Goal: Transaction & Acquisition: Obtain resource

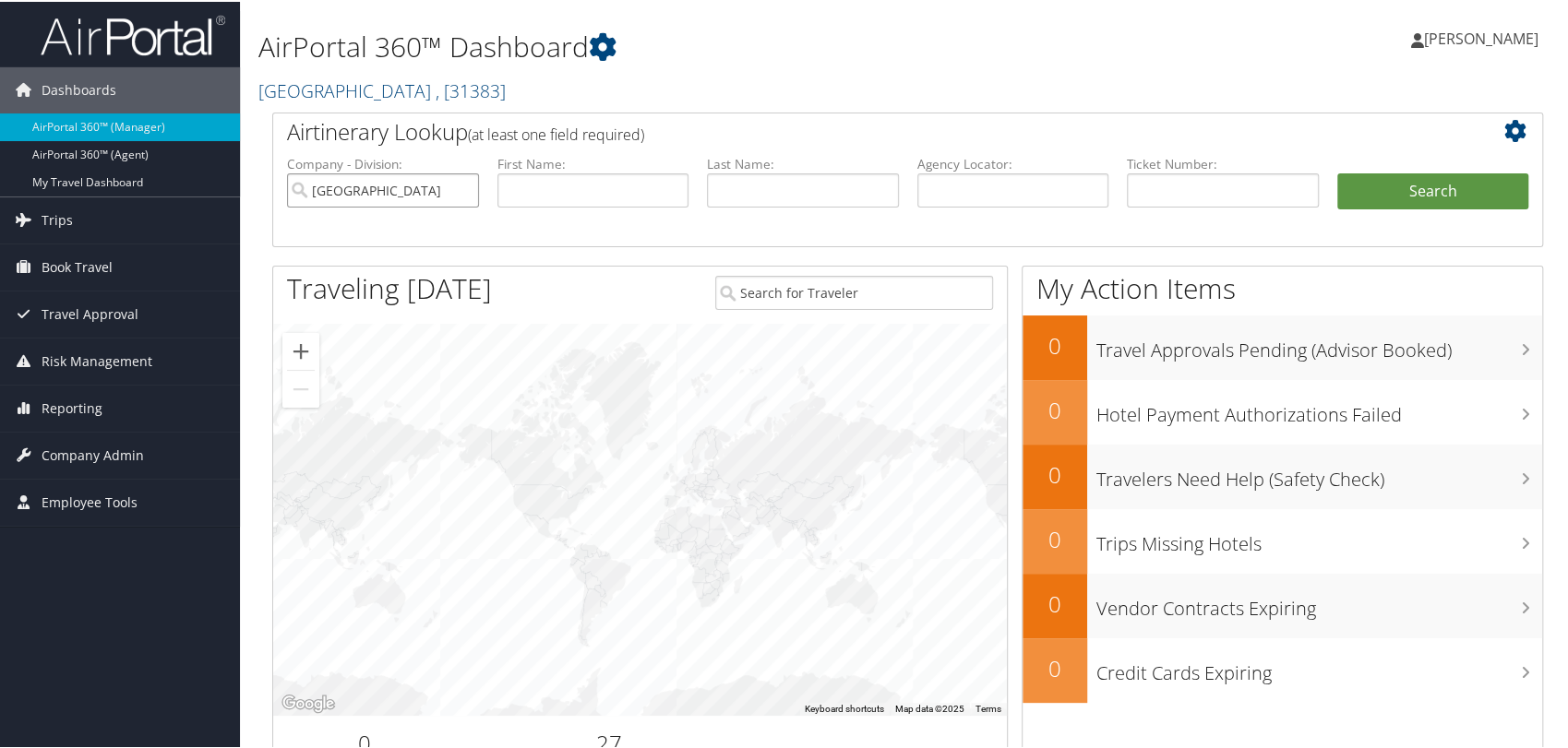
click at [462, 192] on input "University of Chicago" at bounding box center [383, 188] width 192 height 34
click at [958, 201] on li "Agency Locator:" at bounding box center [1013, 195] width 210 height 86
click at [960, 199] on input "text" at bounding box center [1013, 188] width 192 height 34
paste input "DN26HR"
type input "DN26HR"
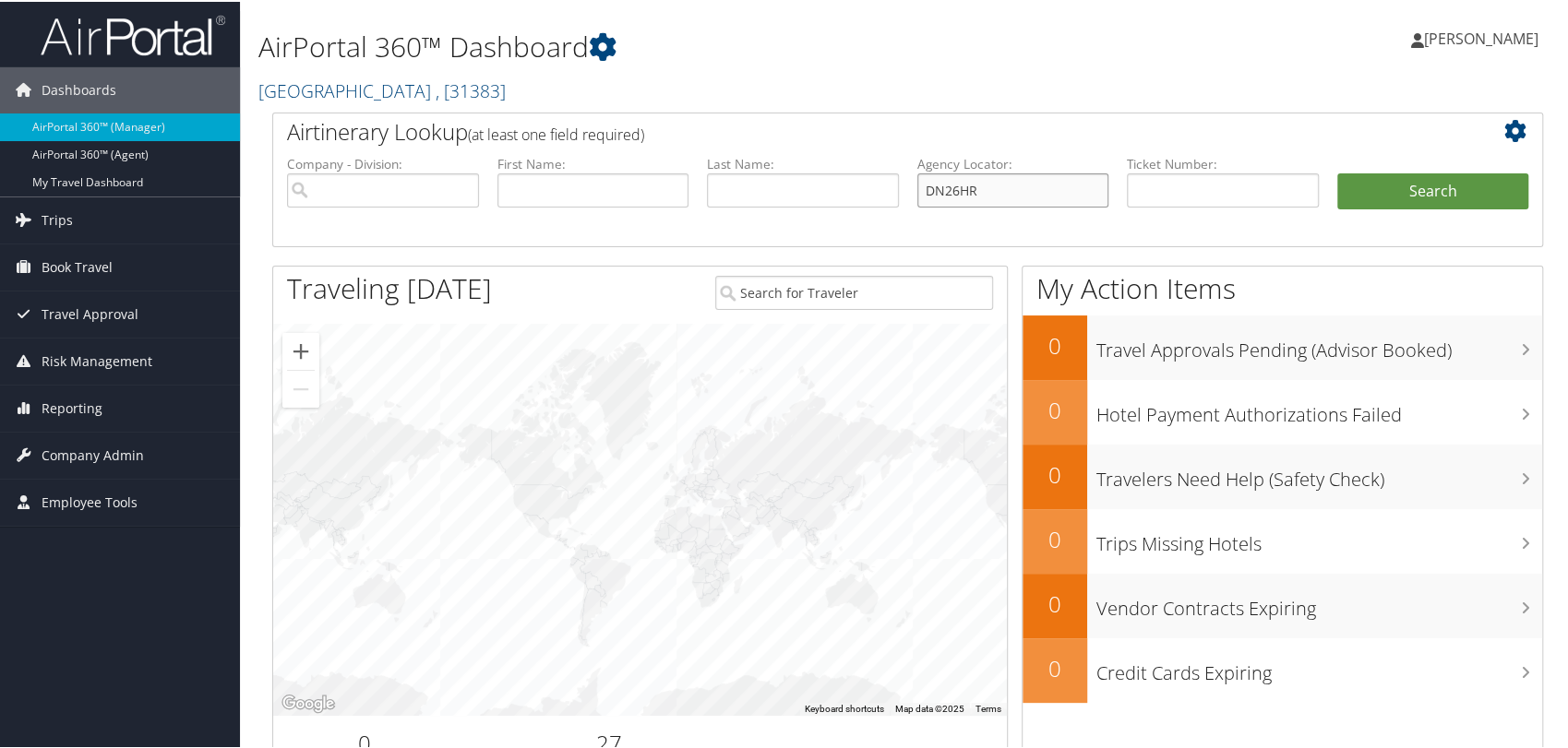
click at [1337, 171] on button "Search" at bounding box center [1433, 189] width 192 height 36
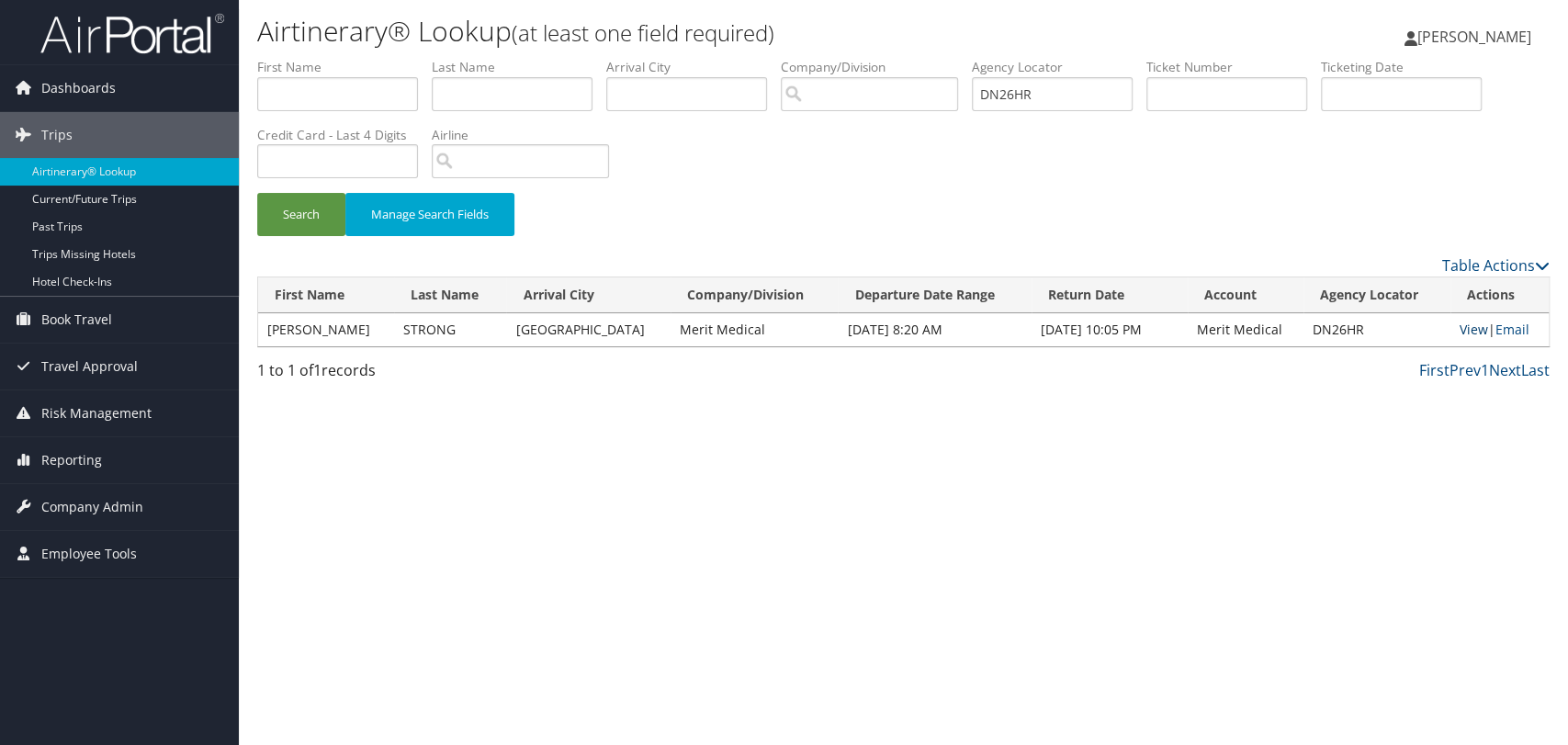
click at [1469, 327] on link "View" at bounding box center [1474, 330] width 28 height 18
click at [1035, 86] on input "DN26HR" at bounding box center [1053, 94] width 161 height 34
paste input "L5GJM"
type input "DL5GJM"
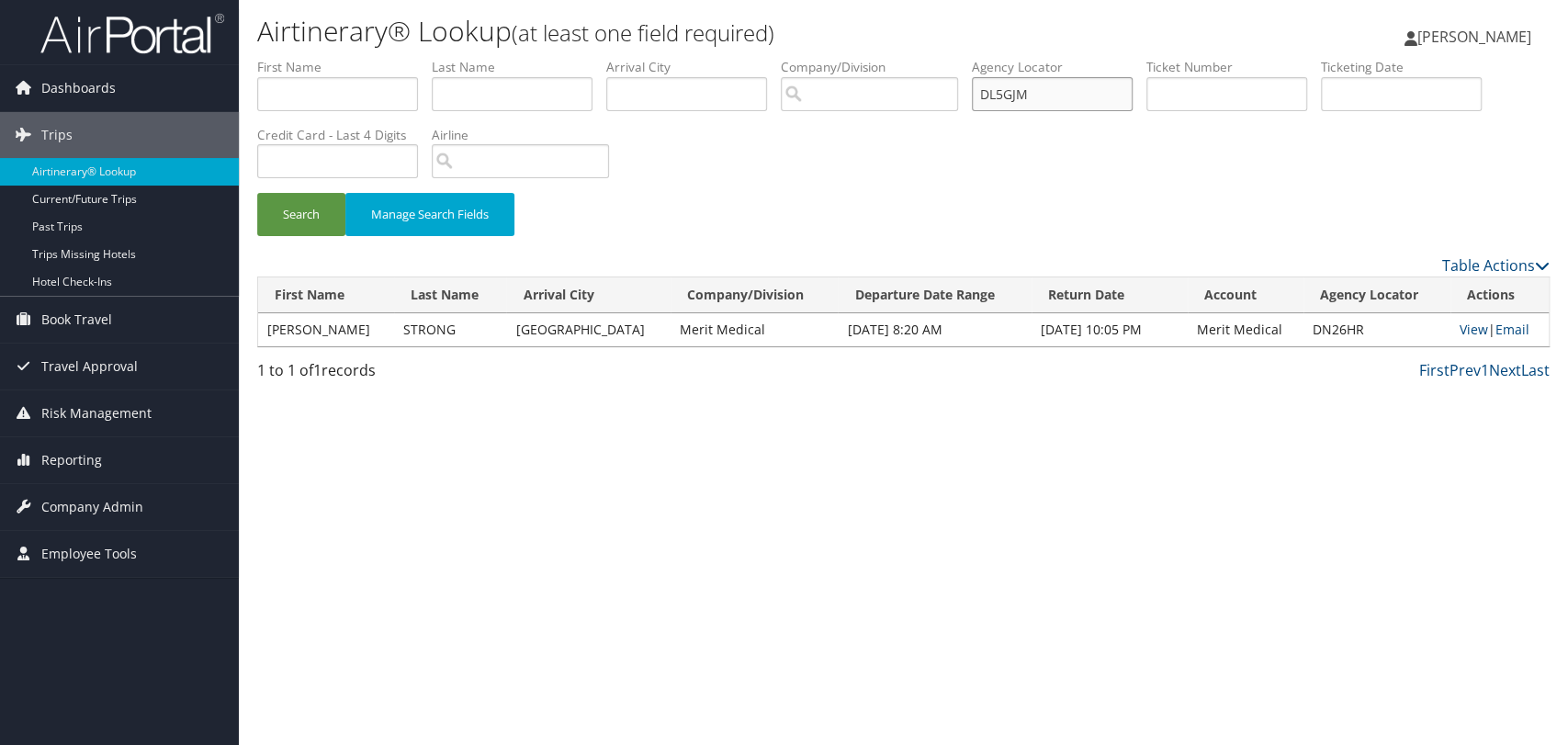
click at [257, 192] on button "Search" at bounding box center [301, 214] width 88 height 43
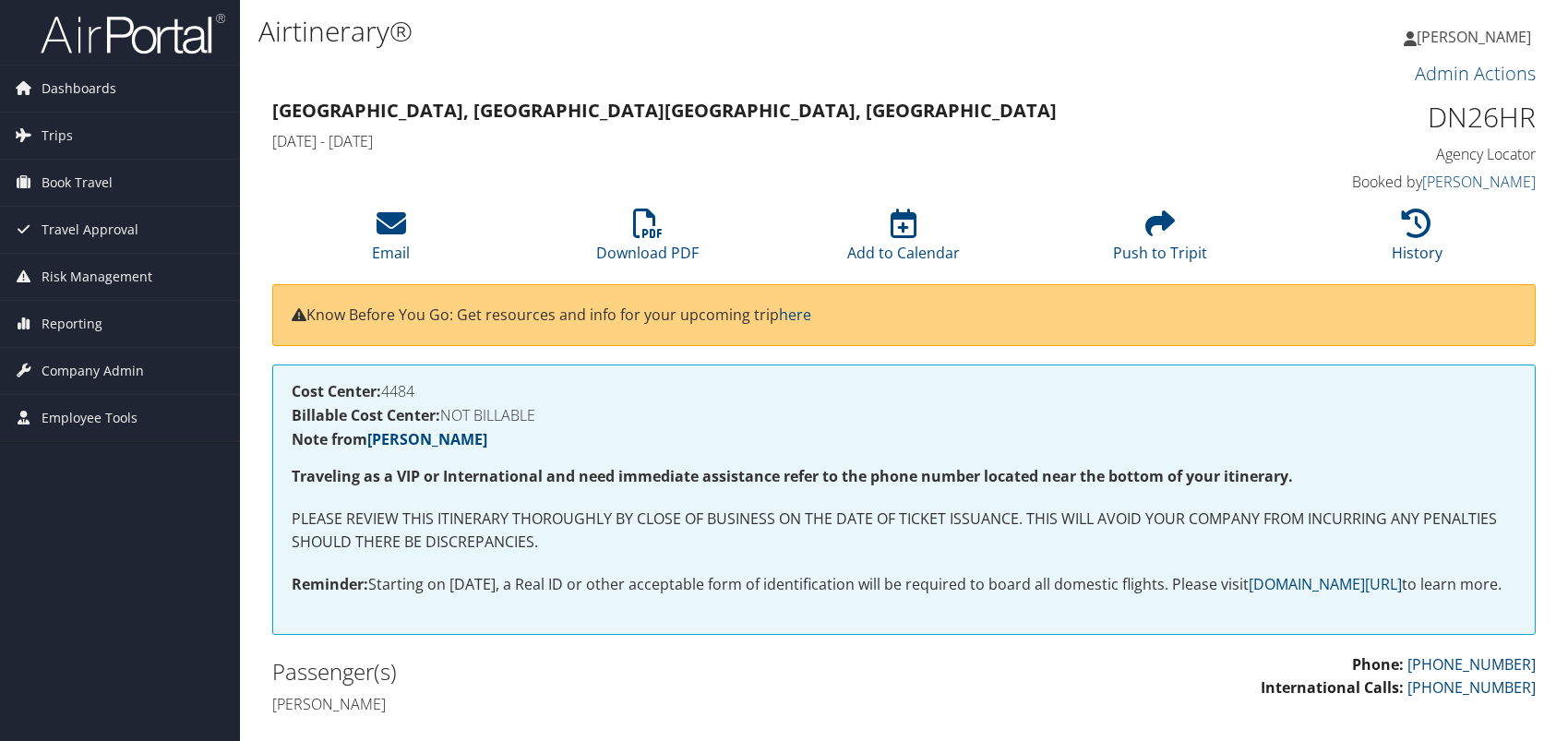
scroll to position [409, 0]
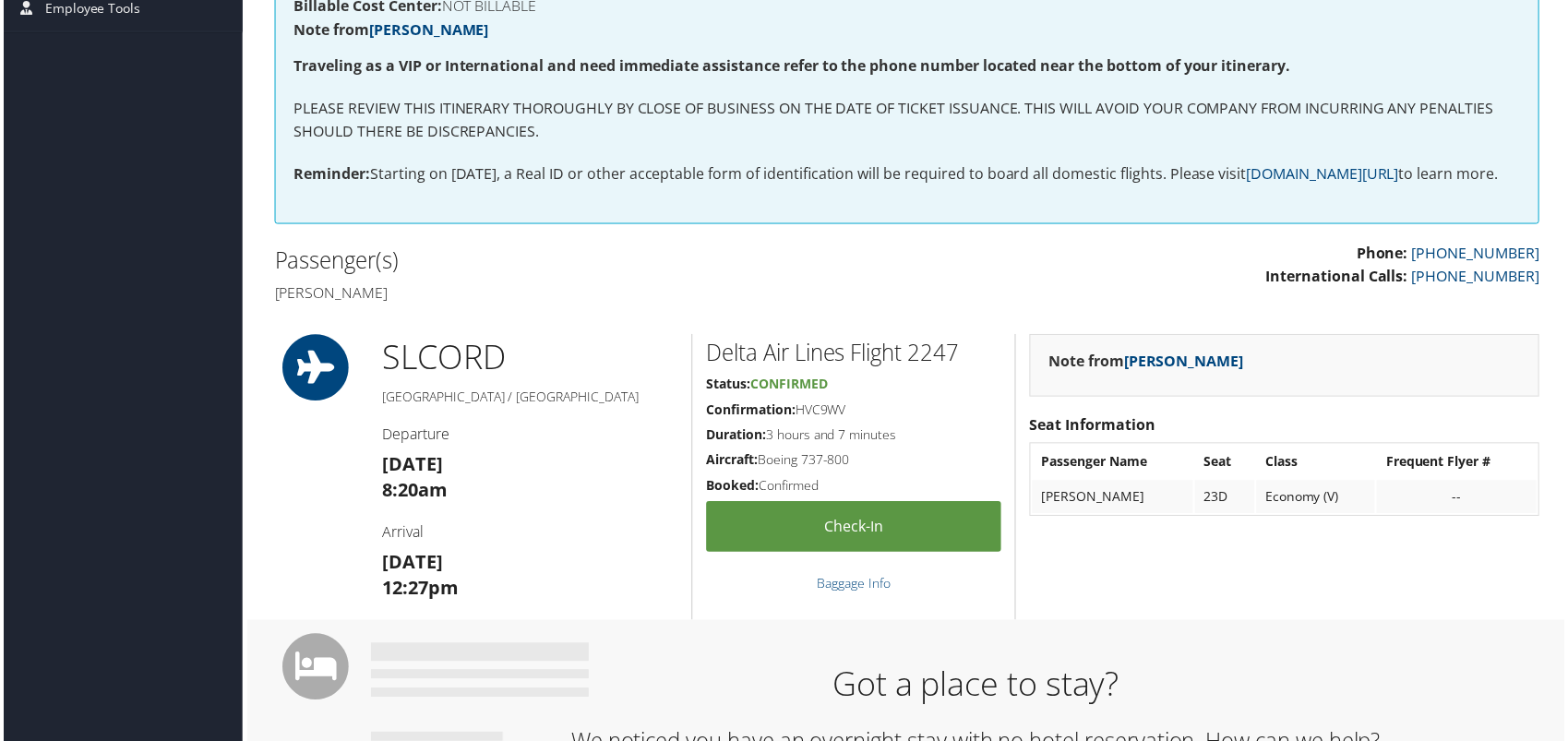
click at [270, 312] on div "Passenger(s) [PERSON_NAME]" at bounding box center [583, 278] width 650 height 69
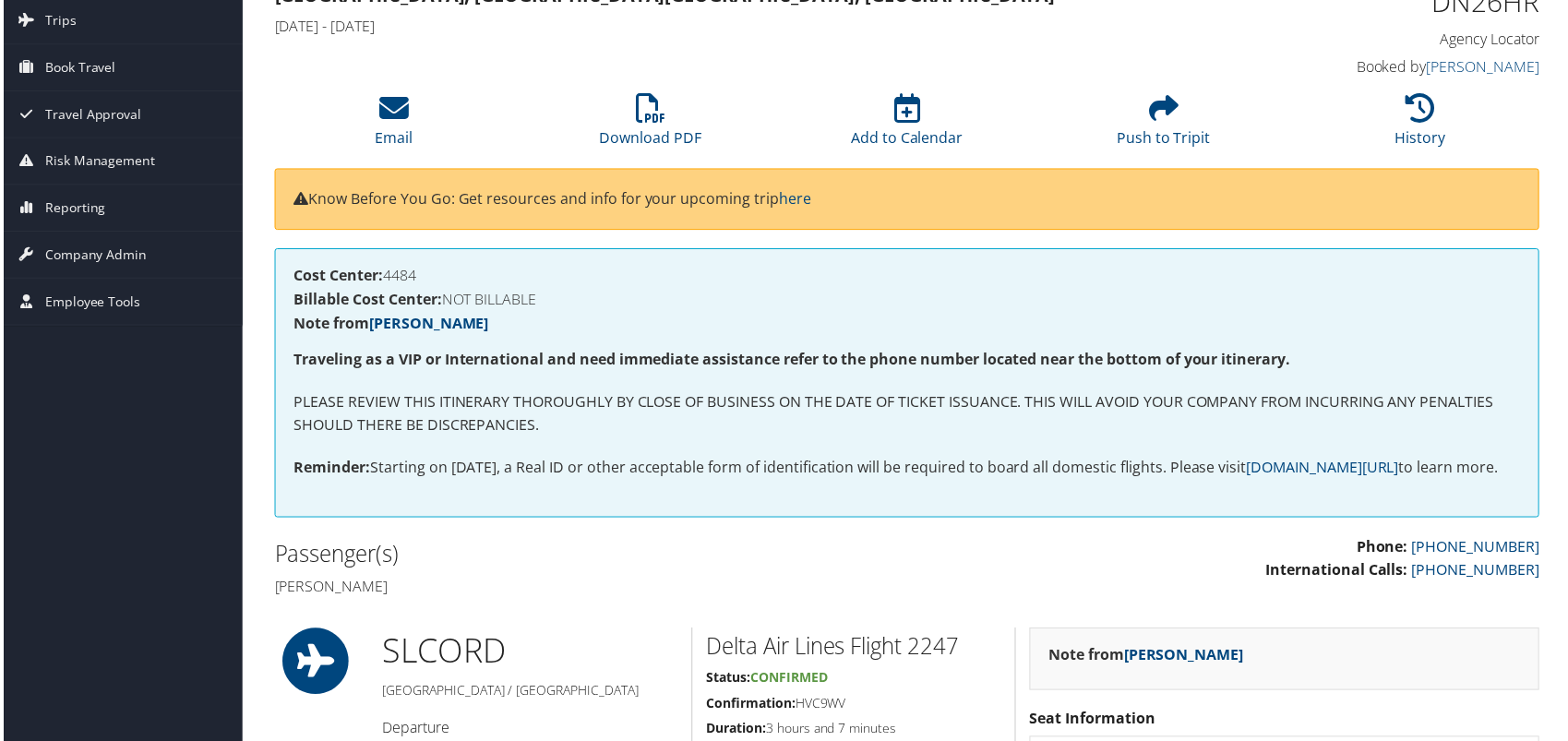
scroll to position [0, 0]
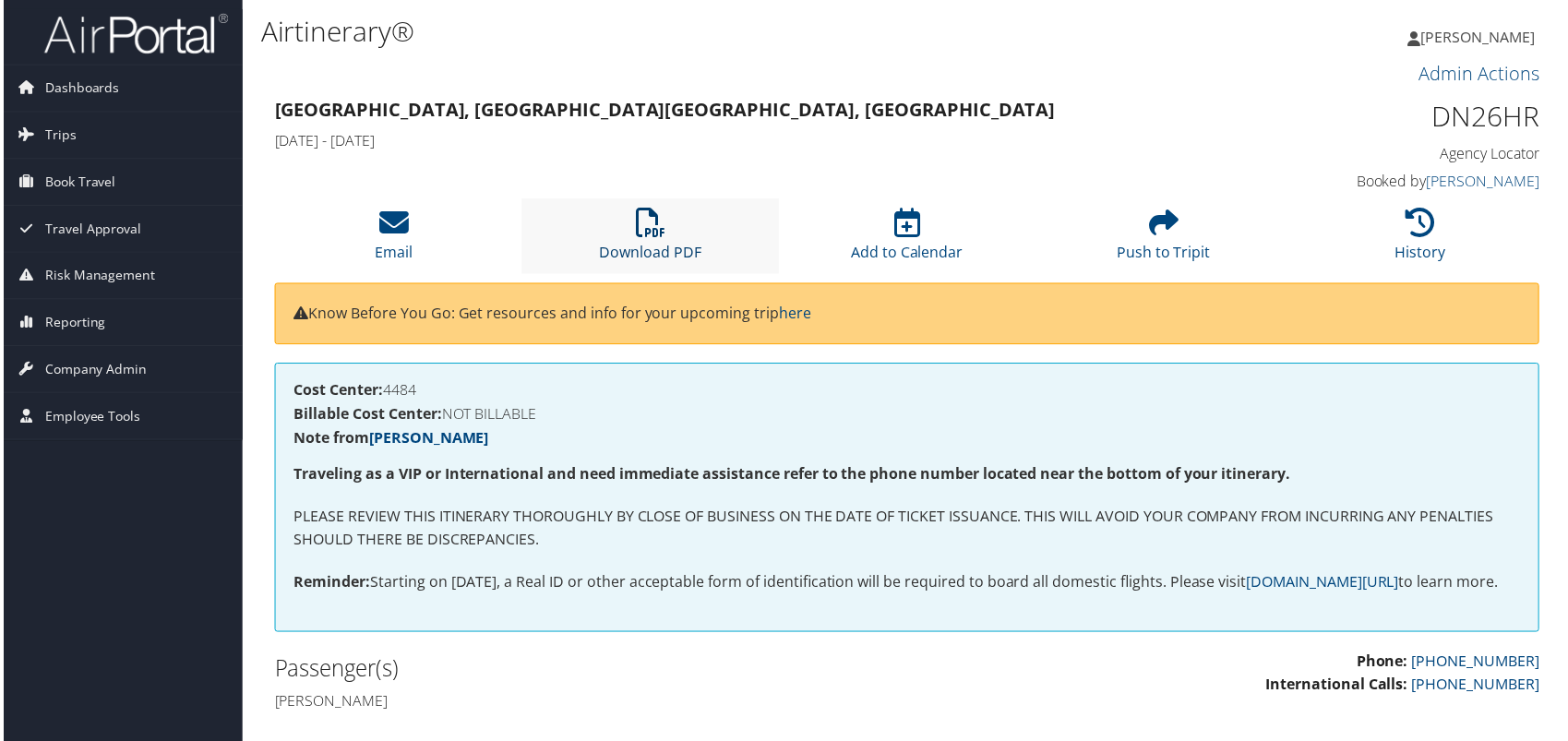
click at [649, 246] on link "Download PDF" at bounding box center [650, 241] width 103 height 44
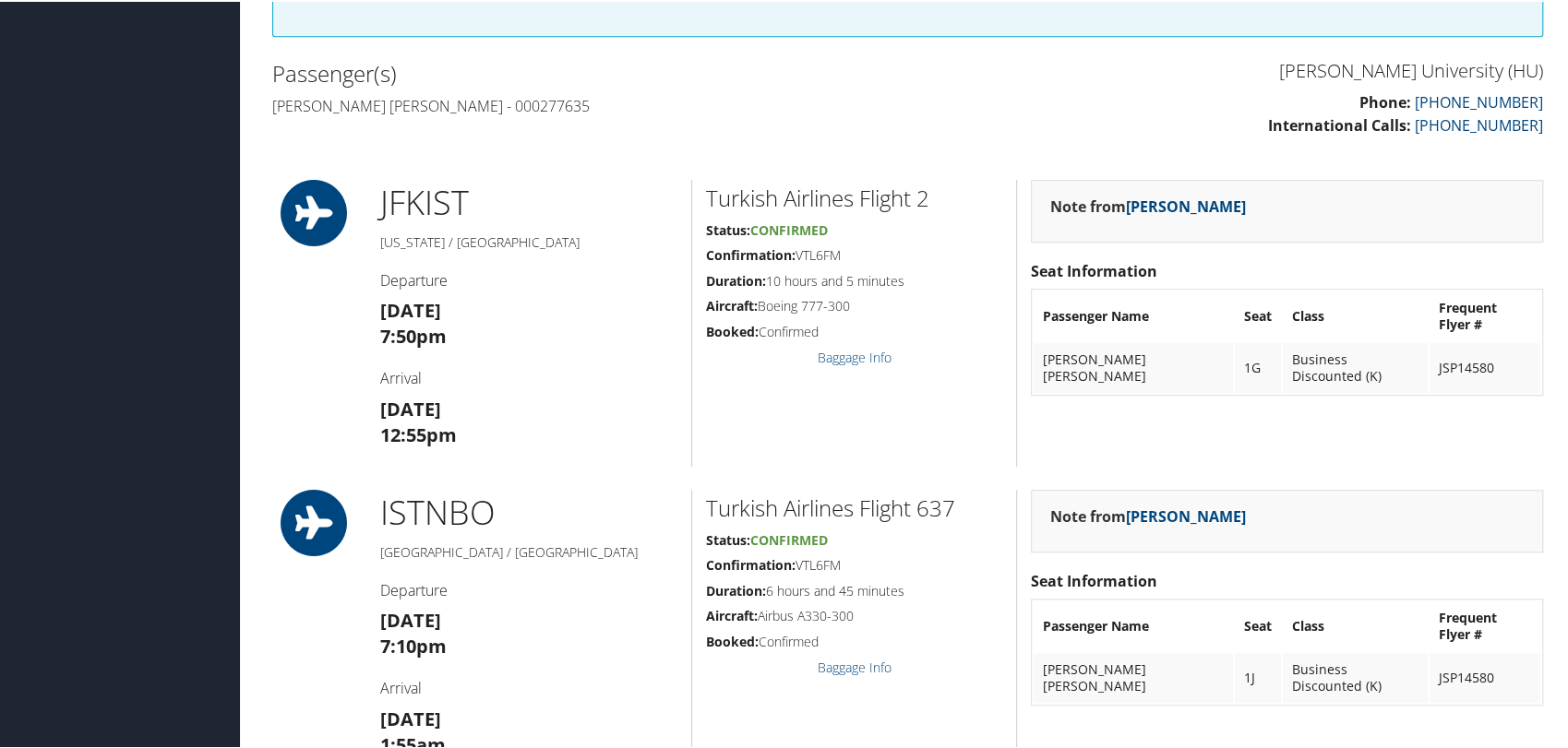
scroll to position [614, 0]
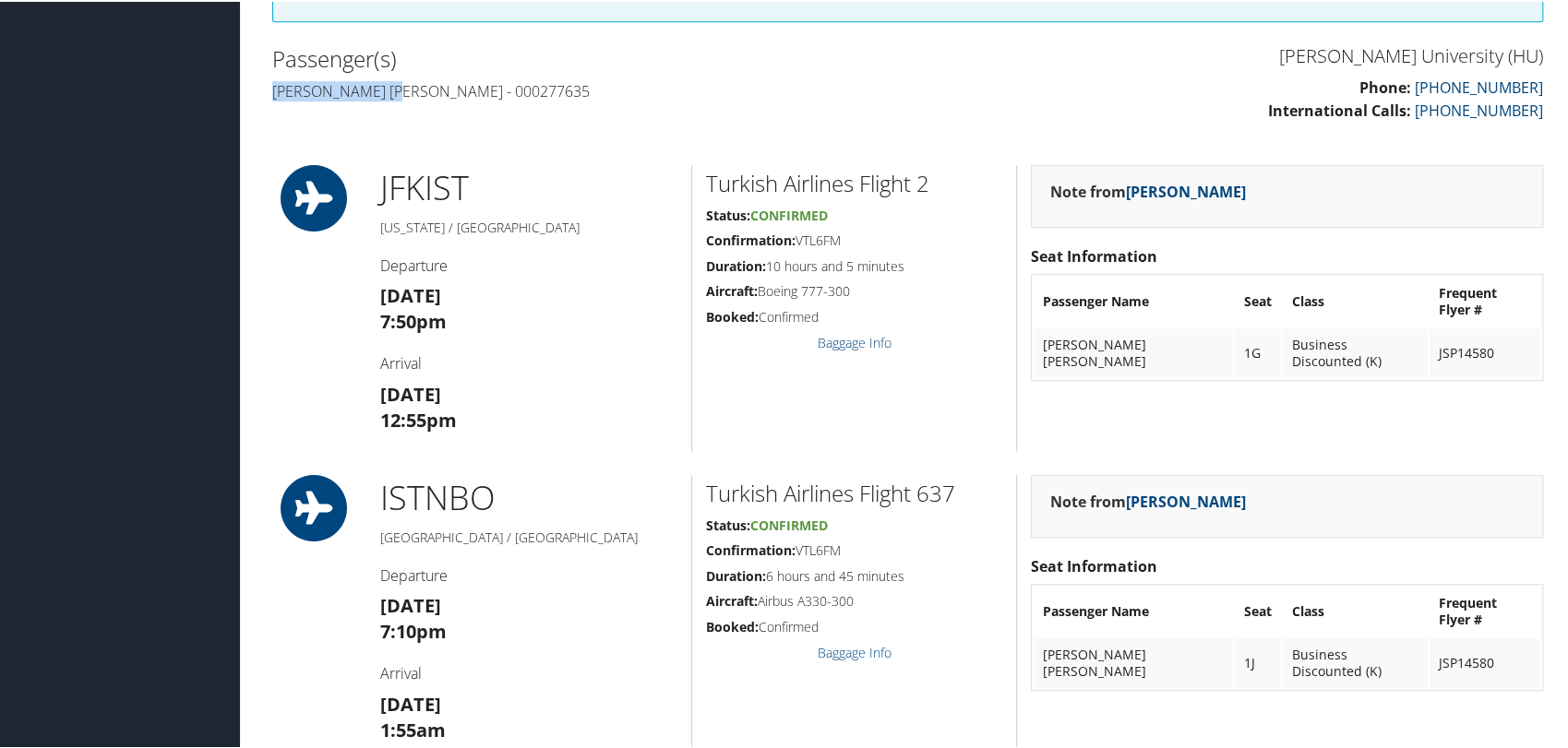
drag, startPoint x: 406, startPoint y: 115, endPoint x: 273, endPoint y: 119, distance: 133.1
click at [273, 100] on h4 "Olga helena Joos - 000277635" at bounding box center [583, 89] width 622 height 21
copy h4 "Olga helena Joos"
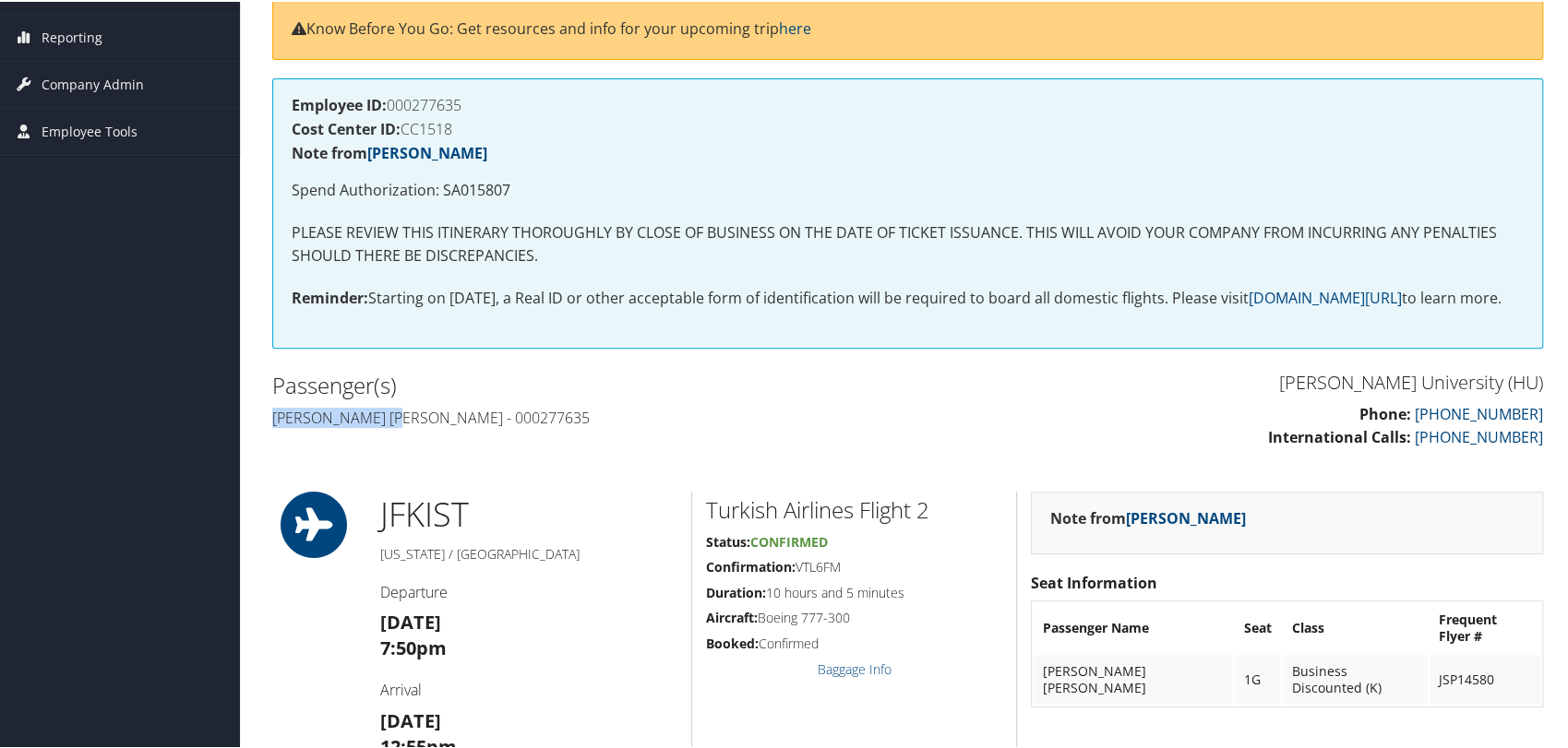
scroll to position [0, 0]
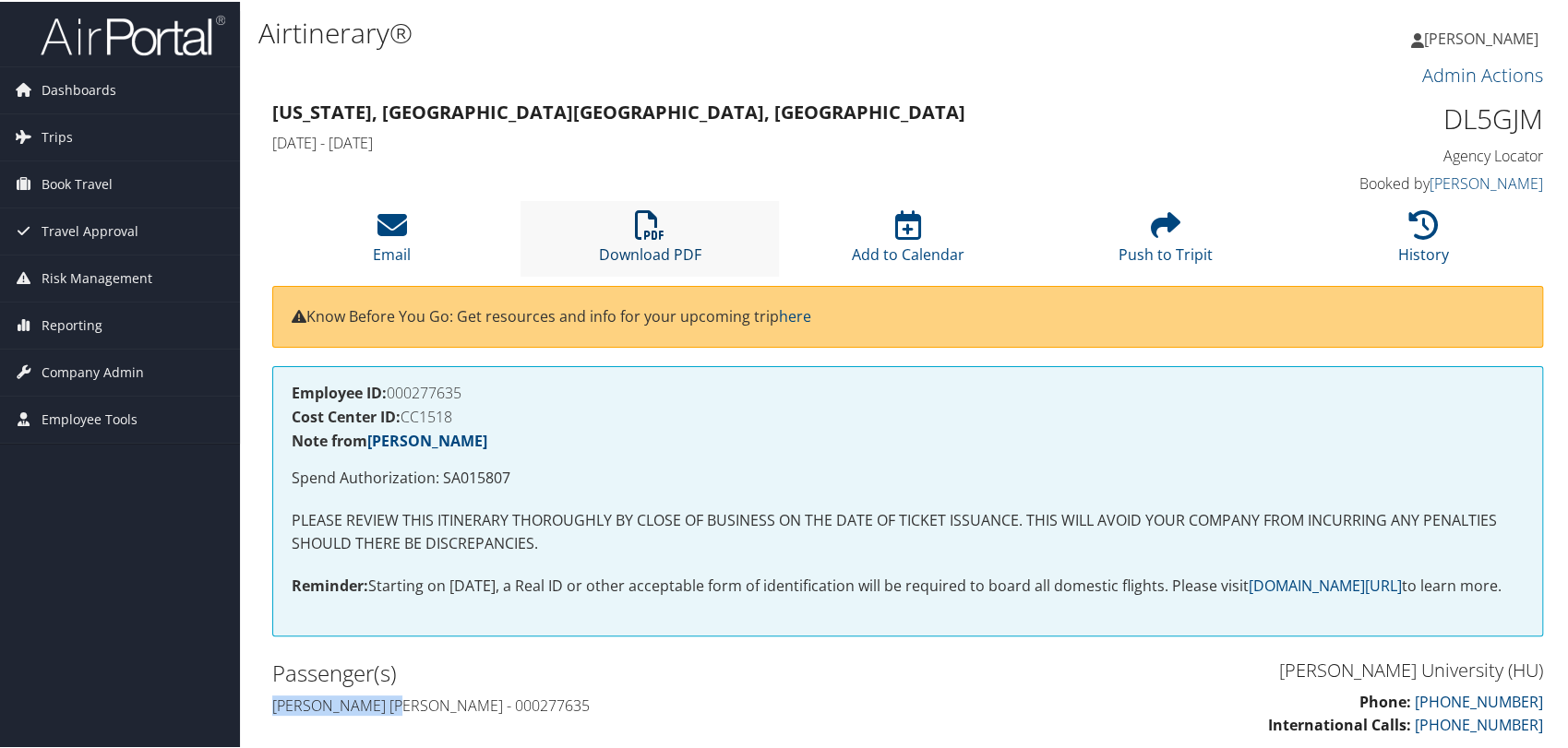
click at [638, 227] on icon at bounding box center [650, 223] width 30 height 30
